Goal: Task Accomplishment & Management: Manage account settings

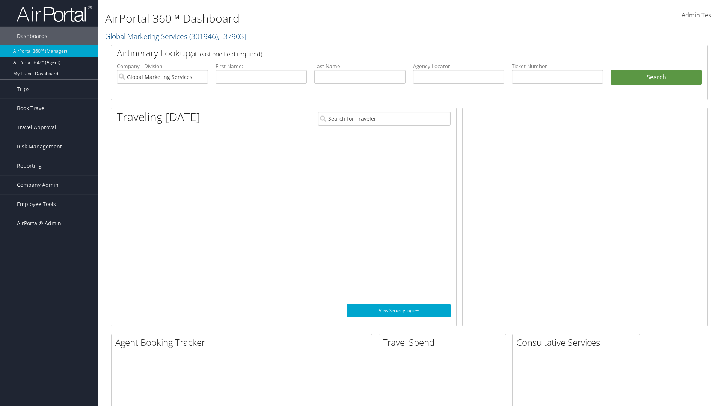
click at [49, 185] on span "Company Admin" at bounding box center [38, 184] width 42 height 19
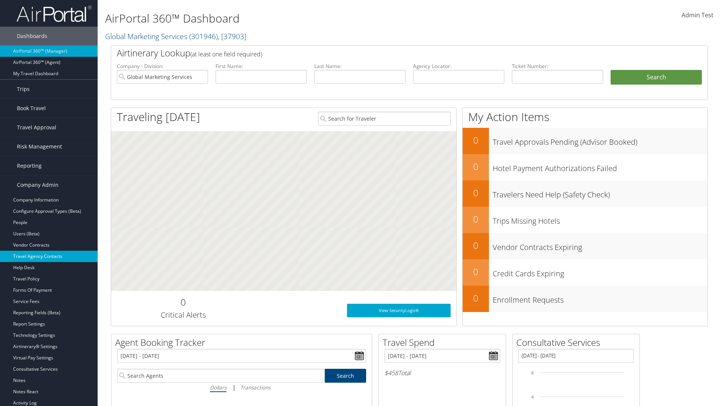
click at [49, 256] on link "Travel Agency Contacts" at bounding box center [49, 256] width 98 height 11
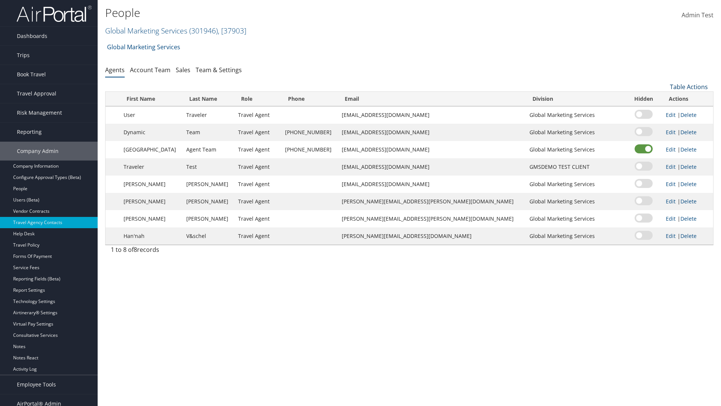
click at [689, 87] on link "Table Actions" at bounding box center [689, 87] width 38 height 8
click at [664, 111] on link "Add New Contact" at bounding box center [664, 111] width 99 height 13
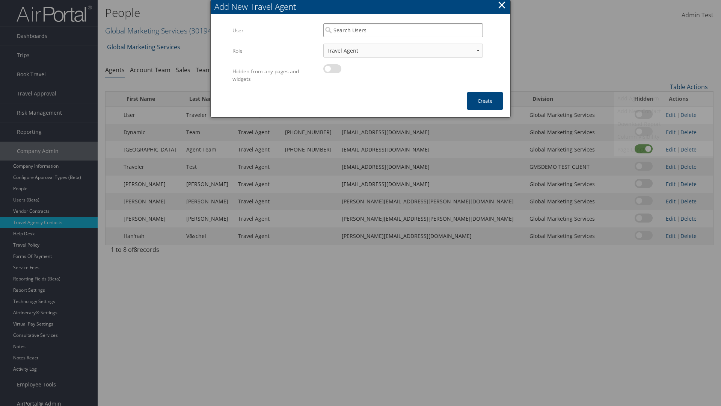
click at [403, 30] on input "search" at bounding box center [403, 30] width 160 height 14
click at [403, 48] on div "User" at bounding box center [403, 52] width 157 height 8
type input "Admin Test"
click at [485, 101] on button "Create" at bounding box center [485, 101] width 36 height 18
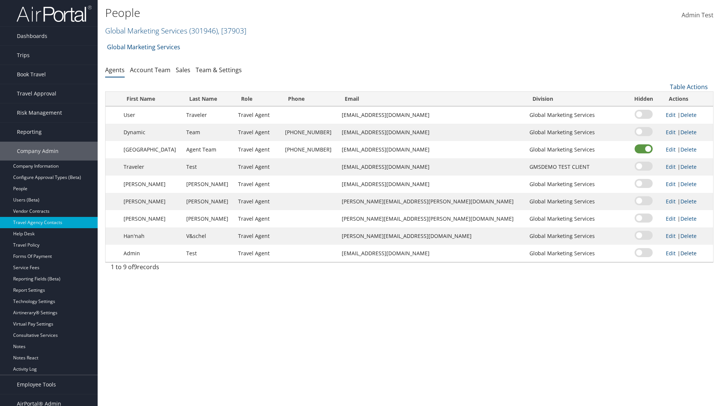
click at [681, 253] on link "Delete" at bounding box center [689, 252] width 16 height 7
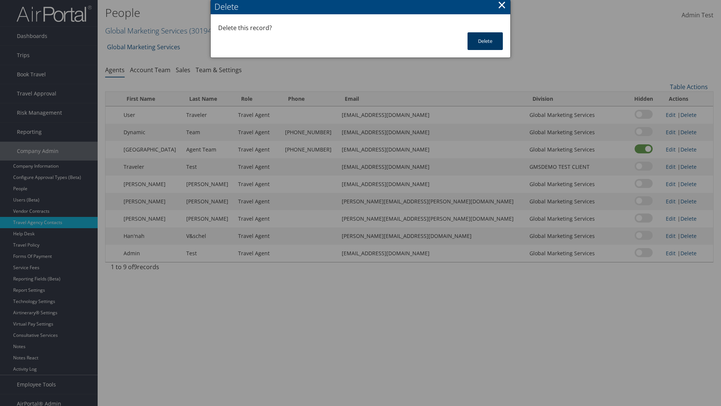
click at [485, 41] on button "Delete" at bounding box center [485, 41] width 35 height 18
